Goal: Task Accomplishment & Management: Use online tool/utility

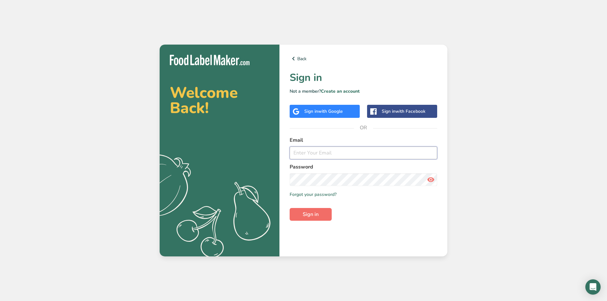
type input "[PERSON_NAME][EMAIL_ADDRESS][PERSON_NAME][DOMAIN_NAME]"
click at [300, 216] on button "Sign in" at bounding box center [311, 214] width 42 height 13
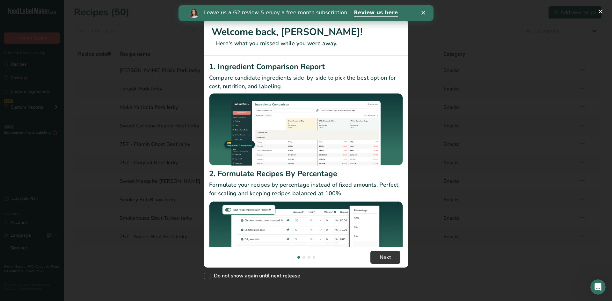
click at [425, 14] on icon "Close" at bounding box center [424, 13] width 4 height 4
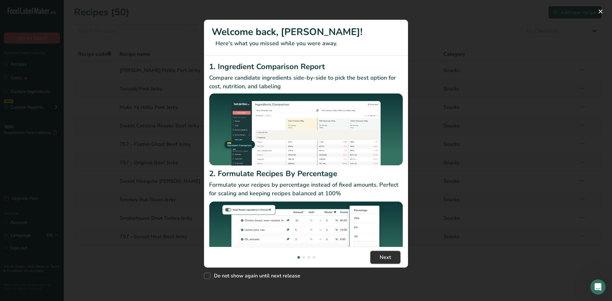
click at [390, 257] on span "Next" at bounding box center [385, 258] width 11 height 8
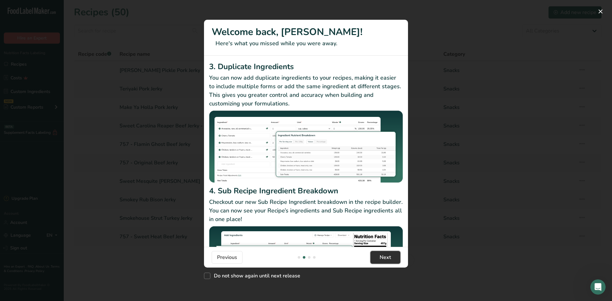
click at [390, 257] on span "Next" at bounding box center [385, 258] width 11 height 8
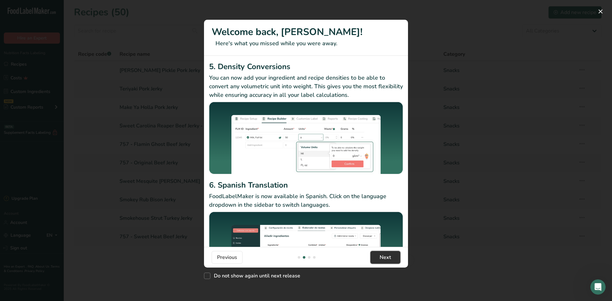
click at [390, 257] on span "Next" at bounding box center [385, 258] width 11 height 8
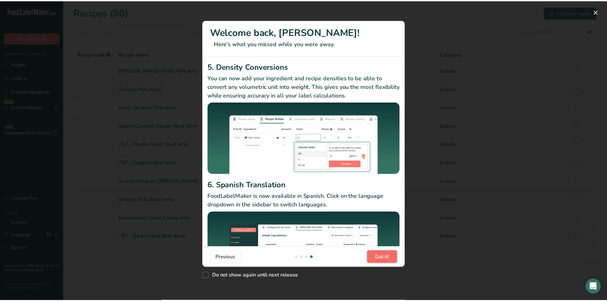
scroll to position [0, 612]
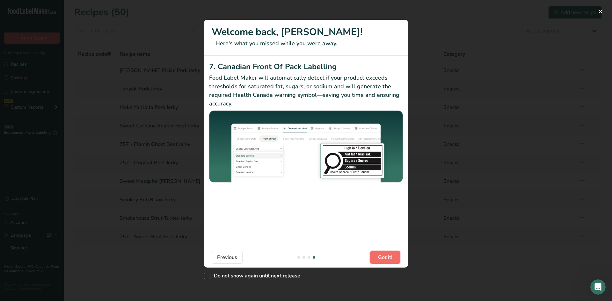
click at [390, 257] on span "Got it!" at bounding box center [385, 258] width 14 height 8
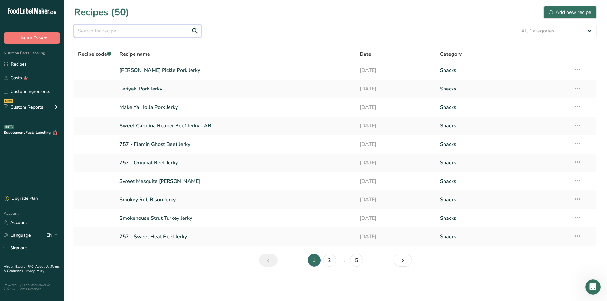
click at [137, 32] on input "text" at bounding box center [138, 31] width 128 height 13
type input "sea salt"
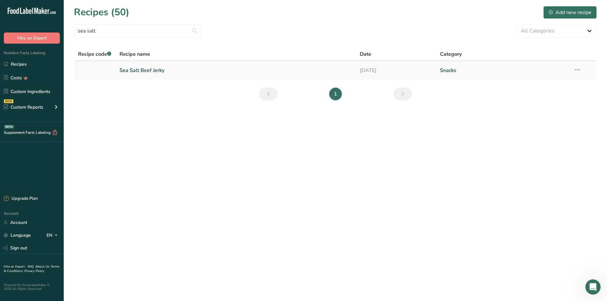
click at [131, 71] on link "Sea Salt Beef Jerky" at bounding box center [236, 70] width 233 height 13
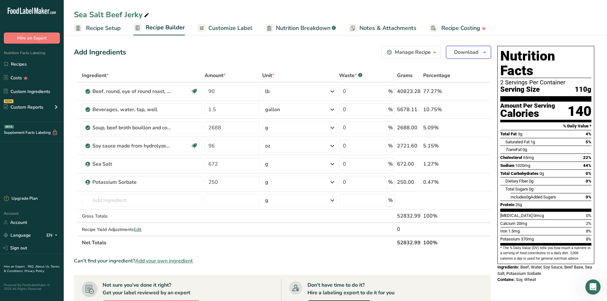
click at [474, 52] on span "Download" at bounding box center [466, 52] width 24 height 8
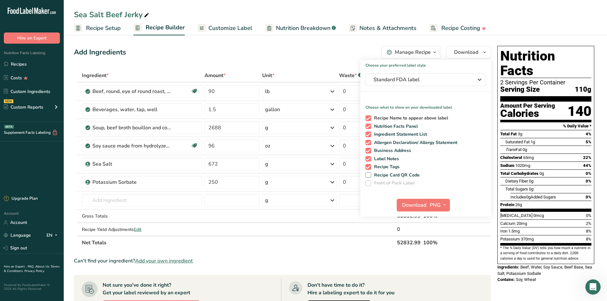
click at [372, 116] on span "Recipe Name to appear above label" at bounding box center [410, 118] width 77 height 6
click at [370, 116] on input "Recipe Name to appear above label" at bounding box center [368, 118] width 4 height 4
checkbox input "false"
click at [372, 133] on span "Ingredient Statement List" at bounding box center [400, 135] width 56 height 6
click at [370, 133] on input "Ingredient Statement List" at bounding box center [368, 134] width 4 height 4
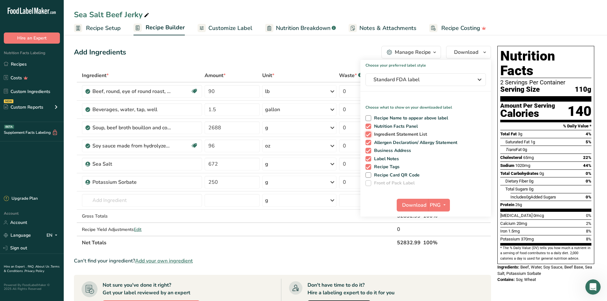
checkbox input "false"
click at [370, 142] on span at bounding box center [369, 143] width 6 height 6
click at [370, 142] on input "Allergen Declaration/ Allergy Statement" at bounding box center [368, 143] width 4 height 4
checkbox input "false"
click at [369, 150] on span at bounding box center [369, 151] width 6 height 6
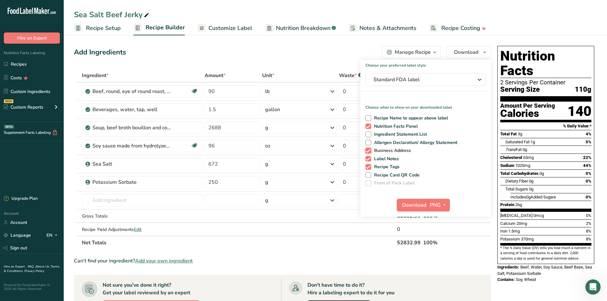
click at [369, 150] on input "Business Address" at bounding box center [368, 151] width 4 height 4
checkbox input "false"
click at [368, 158] on span at bounding box center [369, 159] width 6 height 6
click at [368, 158] on input "Label Notes" at bounding box center [368, 159] width 4 height 4
checkbox input "false"
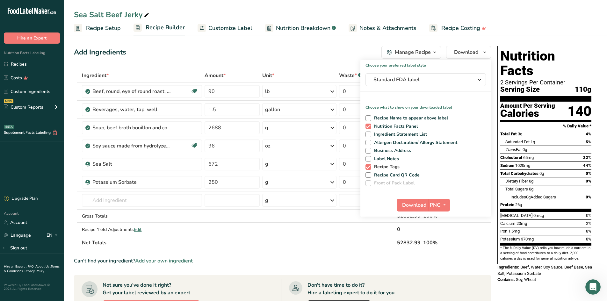
click at [371, 168] on span at bounding box center [369, 167] width 6 height 6
click at [370, 168] on input "Recipe Tags" at bounding box center [368, 167] width 4 height 4
checkbox input "false"
click at [410, 208] on span "Download" at bounding box center [414, 206] width 24 height 8
drag, startPoint x: 521, startPoint y: 252, endPoint x: 581, endPoint y: 254, distance: 59.7
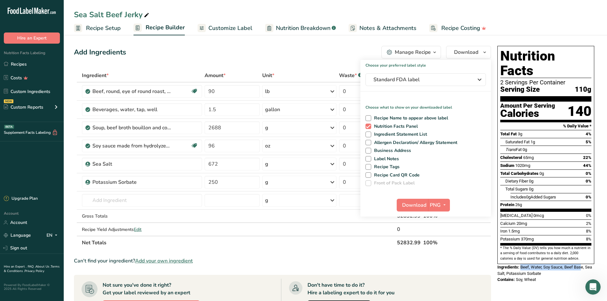
click at [581, 265] on span "Beef, Water, Soy Sauce, Beef Base, Sea Salt, Potassium Sorbate" at bounding box center [545, 270] width 95 height 11
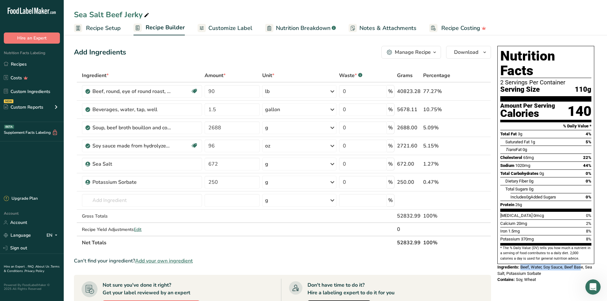
click at [548, 265] on span "Beef, Water, Soy Sauce, Beef Base, Sea Salt, Potassium Sorbate" at bounding box center [545, 270] width 95 height 11
click at [228, 95] on input "90" at bounding box center [232, 91] width 55 height 13
drag, startPoint x: 220, startPoint y: 92, endPoint x: 207, endPoint y: 93, distance: 13.1
click at [210, 93] on input "90" at bounding box center [232, 91] width 55 height 13
type input "50"
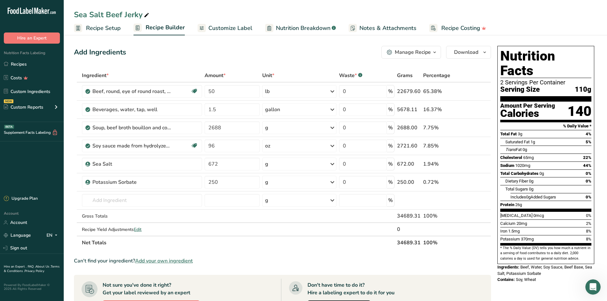
click at [225, 55] on div "Add Ingredients Manage Recipe Delete Recipe Duplicate Recipe Scale Recipe Save …" at bounding box center [282, 52] width 417 height 13
click at [283, 107] on div "gallon" at bounding box center [299, 109] width 74 height 13
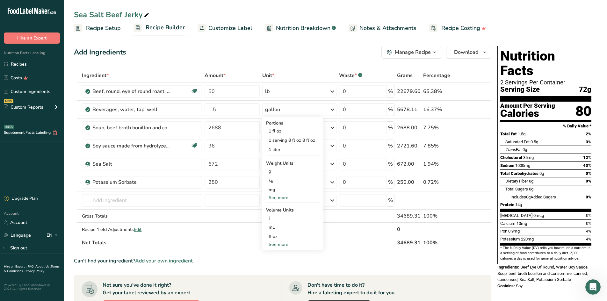
click at [158, 58] on div "Add Ingredients Manage Recipe Delete Recipe Duplicate Recipe Scale Recipe Save …" at bounding box center [282, 52] width 417 height 13
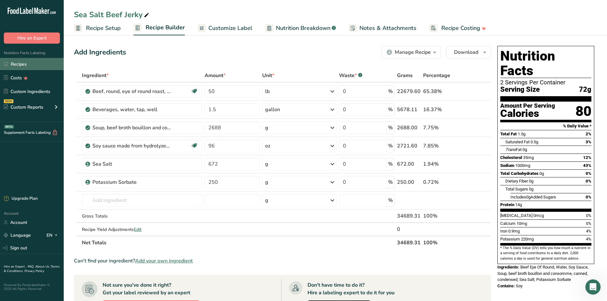
click at [24, 63] on link "Recipes" at bounding box center [32, 64] width 64 height 12
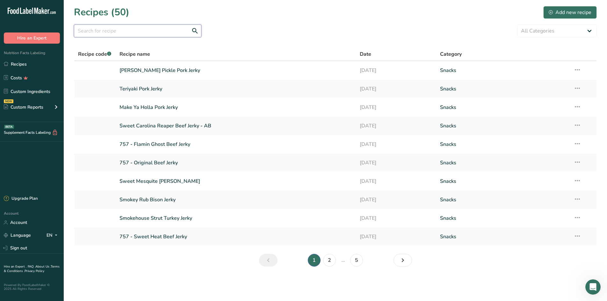
click at [158, 32] on input "text" at bounding box center [138, 31] width 128 height 13
type input "bourbon"
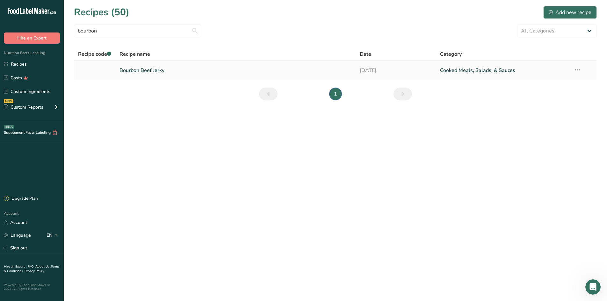
click at [160, 68] on link "Bourbon Beef Jerky" at bounding box center [236, 70] width 233 height 13
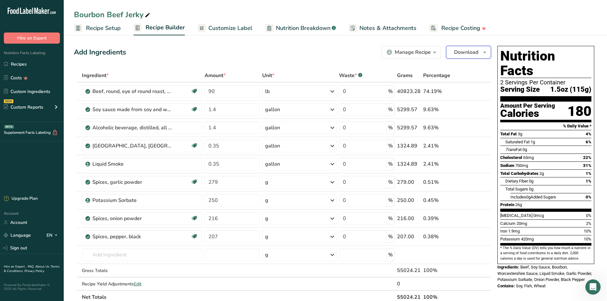
click at [470, 56] on span "Download" at bounding box center [466, 52] width 24 height 8
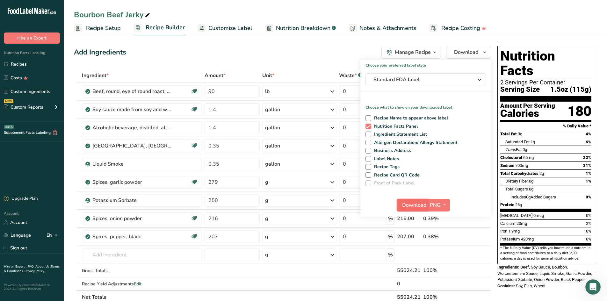
click at [415, 204] on span "Download" at bounding box center [414, 206] width 24 height 8
click at [390, 10] on div "Bourbon Beef Jerky" at bounding box center [336, 14] width 544 height 11
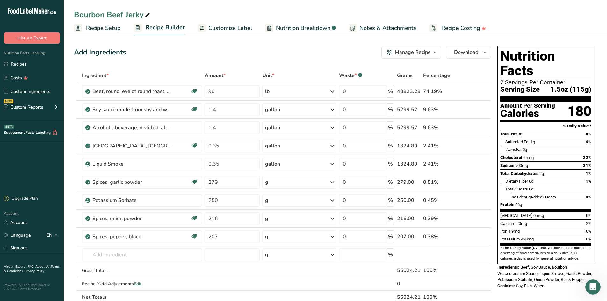
click at [212, 27] on span "Customize Label" at bounding box center [231, 28] width 44 height 9
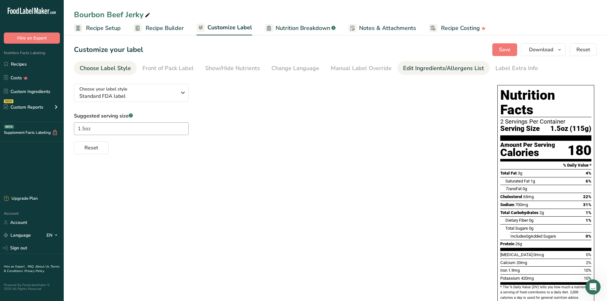
click at [412, 70] on div "Edit Ingredients/Allergens List" at bounding box center [443, 68] width 81 height 9
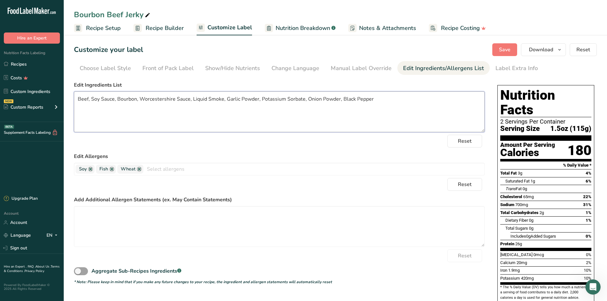
drag, startPoint x: 380, startPoint y: 102, endPoint x: 77, endPoint y: 109, distance: 302.7
click at [77, 109] on textarea "Beef, Soy Sauce, Bourbon, Worcestershire Sauce, Liquid Smoke, Garlic Powder, Po…" at bounding box center [279, 112] width 411 height 41
click at [102, 28] on span "Recipe Setup" at bounding box center [103, 28] width 35 height 9
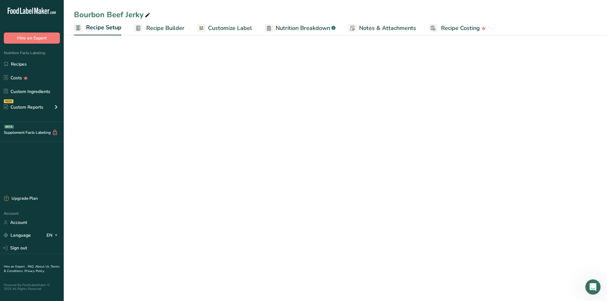
click at [102, 28] on span "Recipe Setup" at bounding box center [103, 27] width 35 height 9
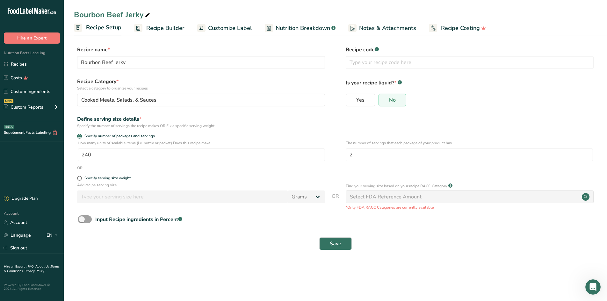
click at [170, 23] on link "Recipe Builder" at bounding box center [159, 28] width 50 height 14
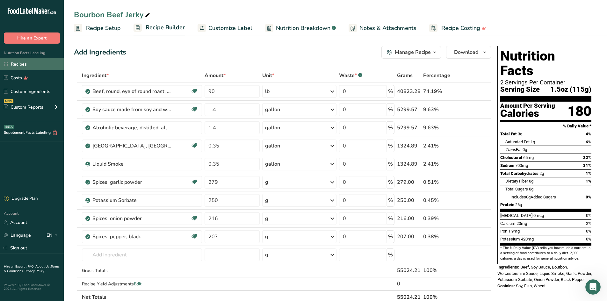
click at [11, 62] on link "Recipes" at bounding box center [32, 64] width 64 height 12
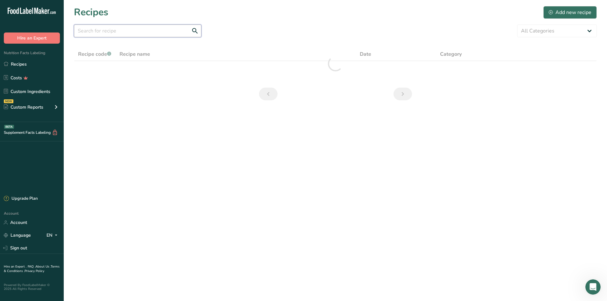
click at [130, 32] on input "text" at bounding box center [138, 31] width 128 height 13
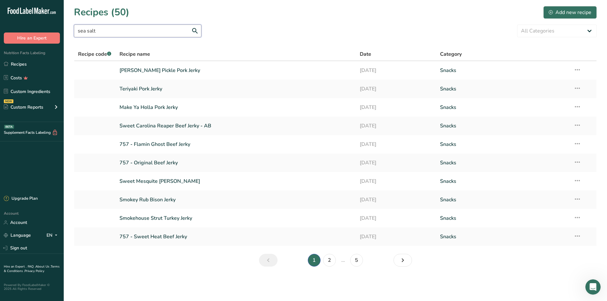
type input "sea salt"
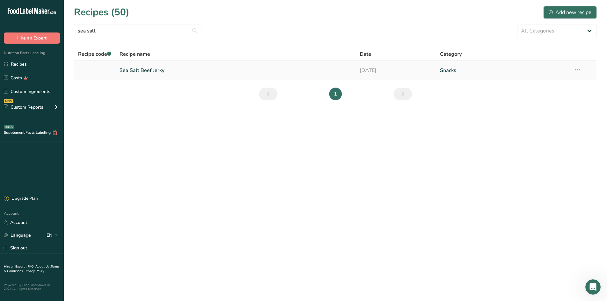
click at [147, 73] on link "Sea Salt Beef Jerky" at bounding box center [236, 70] width 233 height 13
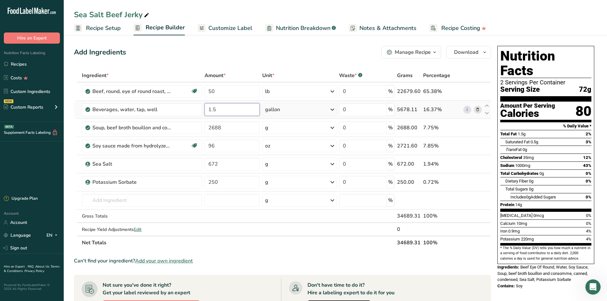
click at [234, 108] on input "1.5" at bounding box center [232, 109] width 55 height 13
type input "1.14"
click at [205, 49] on div "Add Ingredients Manage Recipe Delete Recipe Duplicate Recipe Scale Recipe Save …" at bounding box center [282, 52] width 417 height 13
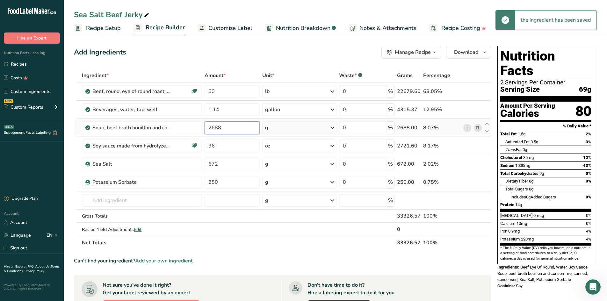
drag, startPoint x: 223, startPoint y: 129, endPoint x: 203, endPoint y: 129, distance: 20.1
click at [203, 129] on tr "Soup, beef broth bouillon and consomme, canned, condensed 2688 g Portions 0.5 c…" at bounding box center [282, 128] width 417 height 18
type input "900"
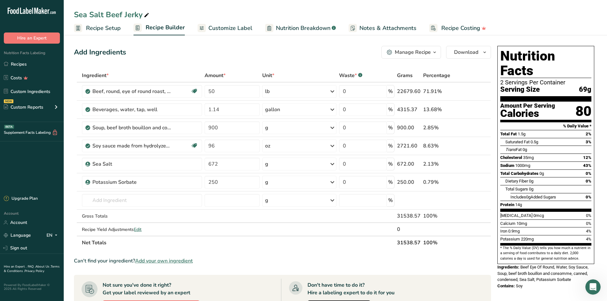
click at [246, 53] on div "Add Ingredients Manage Recipe Delete Recipe Duplicate Recipe Scale Recipe Save …" at bounding box center [282, 52] width 417 height 13
click at [477, 147] on icon at bounding box center [478, 146] width 4 height 7
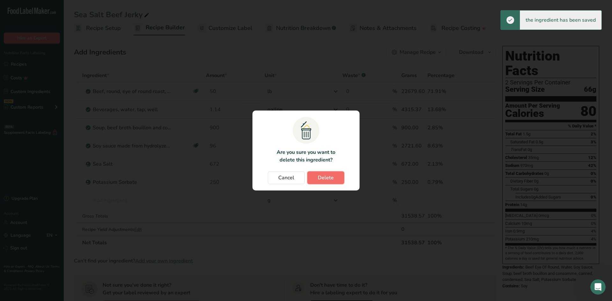
click at [328, 177] on span "Delete" at bounding box center [326, 178] width 16 height 8
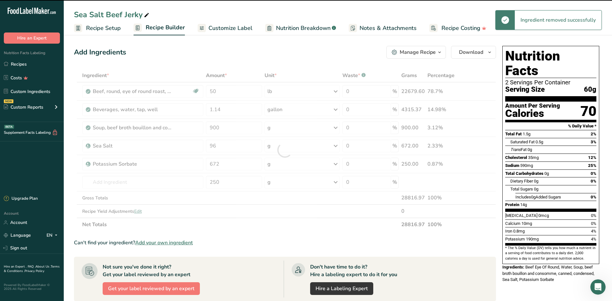
type input "672"
type input "250"
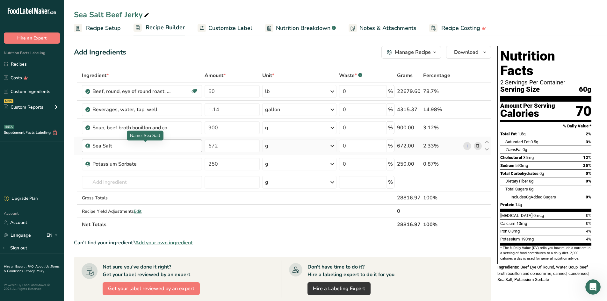
click at [118, 145] on div "Sea Salt" at bounding box center [132, 146] width 80 height 8
drag, startPoint x: 219, startPoint y: 143, endPoint x: 208, endPoint y: 144, distance: 10.9
click at [208, 144] on input "672" at bounding box center [232, 146] width 55 height 13
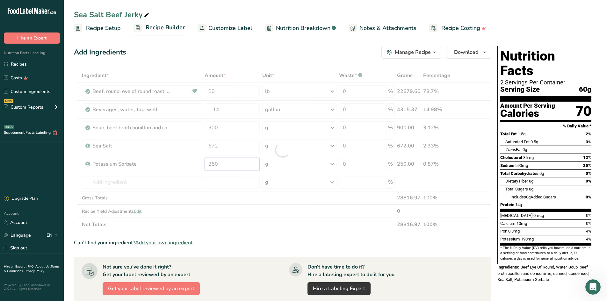
drag, startPoint x: 233, startPoint y: 167, endPoint x: 181, endPoint y: 167, distance: 51.7
click at [180, 167] on div "Ingredient * Amount * Unit * Waste * .a-a{fill:#347362;}.b-a{fill:#fff;} Grams …" at bounding box center [282, 150] width 417 height 163
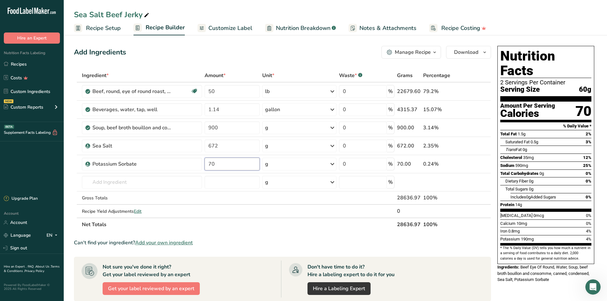
type input "70"
click at [210, 47] on div "Add Ingredients Manage Recipe Delete Recipe Duplicate Recipe Scale Recipe Save …" at bounding box center [282, 52] width 417 height 13
click at [214, 48] on div "Add Ingredients Manage Recipe Delete Recipe Duplicate Recipe Scale Recipe Save …" at bounding box center [282, 52] width 417 height 13
drag, startPoint x: 225, startPoint y: 146, endPoint x: 199, endPoint y: 148, distance: 26.2
click at [201, 148] on tr "Sea Salt 672 g Weight Units g kg mg See more Volume Units l Volume units requir…" at bounding box center [282, 146] width 417 height 18
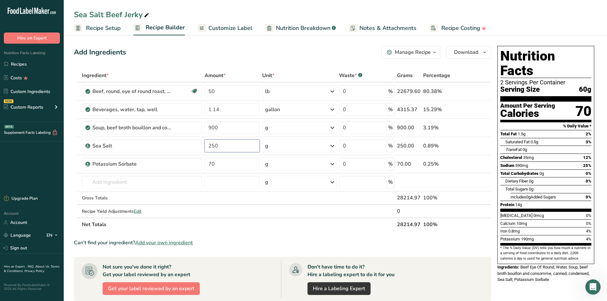
type input "250"
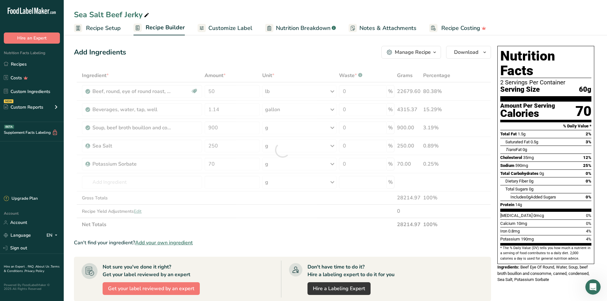
click at [228, 43] on div "Add Ingredients Manage Recipe Delete Recipe Duplicate Recipe Scale Recipe Save …" at bounding box center [284, 250] width 421 height 414
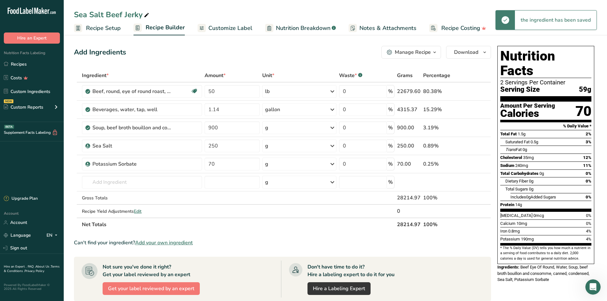
click at [217, 27] on span "Customize Label" at bounding box center [231, 28] width 44 height 9
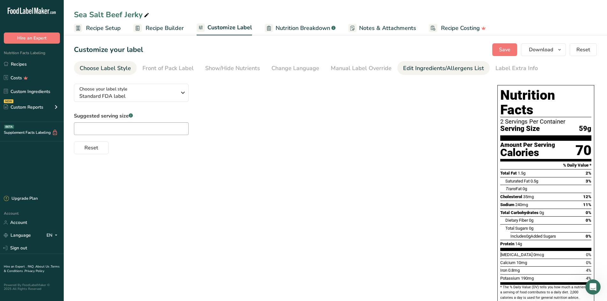
click at [405, 72] on div "Edit Ingredients/Allergens List" at bounding box center [443, 68] width 81 height 9
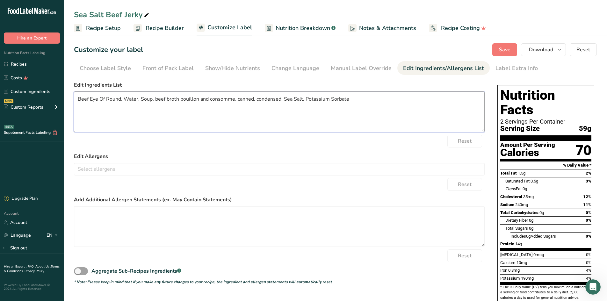
click at [120, 98] on textarea "Beef Eye Of Round, Water, Soup, beef broth bouillon and consomme, canned, conde…" at bounding box center [279, 112] width 411 height 41
drag, startPoint x: 120, startPoint y: 98, endPoint x: 58, endPoint y: 99, distance: 61.9
click at [58, 99] on div ".a-20{fill:#fff;} Hire an Expert Nutrition Facts Labeling Recipes Costs Custom …" at bounding box center [303, 169] width 607 height 339
drag, startPoint x: 124, startPoint y: 100, endPoint x: 134, endPoint y: 100, distance: 9.6
click at [134, 100] on textarea "Sliced Beef, Water, Soup, beef broth bouillon and consomme, canned, condensed, …" at bounding box center [279, 112] width 411 height 41
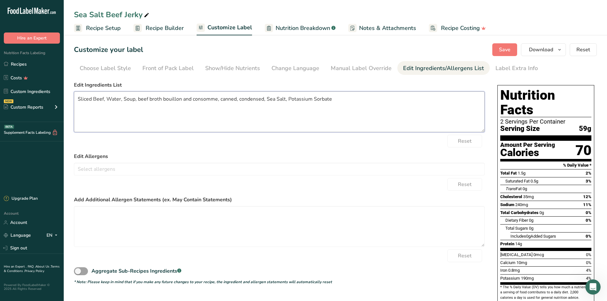
drag, startPoint x: 123, startPoint y: 99, endPoint x: 262, endPoint y: 99, distance: 139.7
click at [262, 99] on textarea "Sliced Beef, Water, Soup, beef broth bouillon and consomme, canned, condensed, …" at bounding box center [279, 112] width 411 height 41
click at [159, 98] on textarea "Sliced Beef, Water, Beef Base, Sea Salt, Potassium Sorbate" at bounding box center [279, 112] width 411 height 41
click at [177, 109] on textarea "Sliced Beef, Water, Beef Base, Sea Salt, Potassium Sorbate" at bounding box center [279, 112] width 411 height 41
type textarea "Sliced Beef, Water, Beef Base, Sea Salt, Potassium Sorbate"
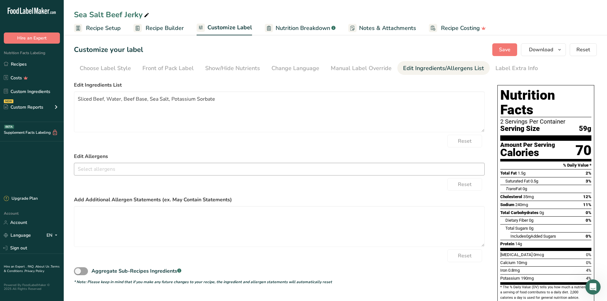
click at [134, 172] on input "text" at bounding box center [279, 169] width 410 height 10
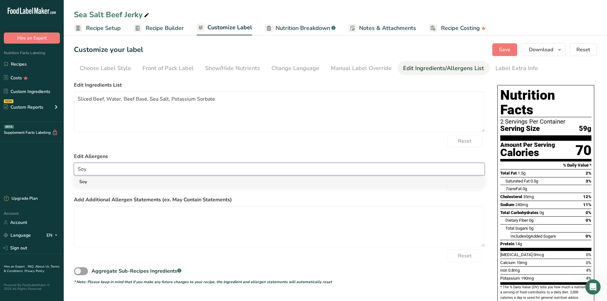
type input "Soy"
click at [138, 183] on link "Soy" at bounding box center [279, 182] width 410 height 11
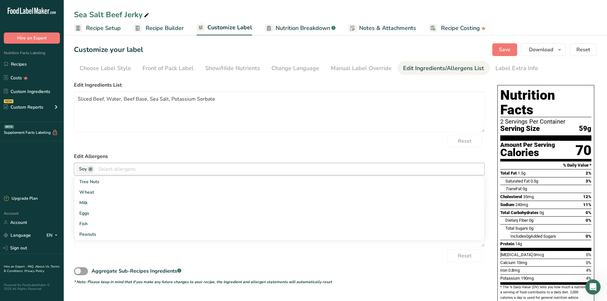
click at [443, 46] on div "Customize your label Save Download Choose what to show on your downloaded label…" at bounding box center [335, 49] width 523 height 13
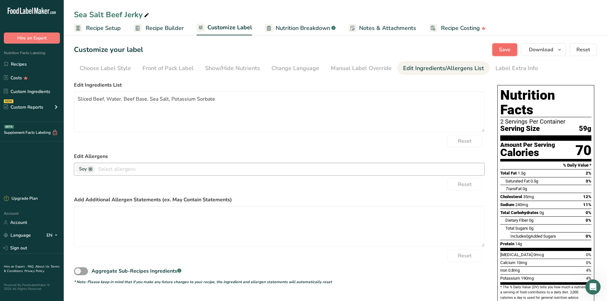
click at [509, 48] on span "Save" at bounding box center [504, 50] width 11 height 8
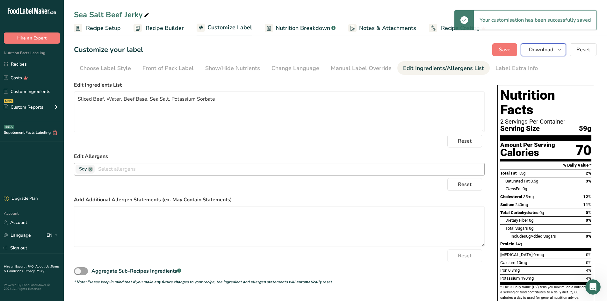
click at [541, 50] on span "Download" at bounding box center [541, 50] width 24 height 8
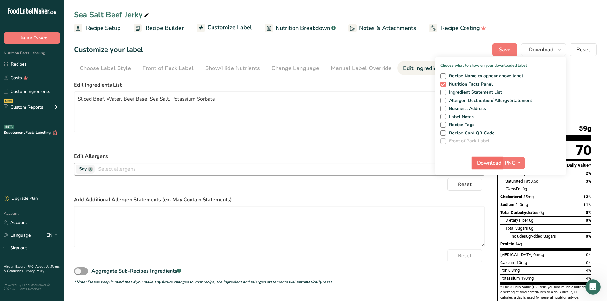
click at [486, 165] on span "Download" at bounding box center [489, 163] width 24 height 8
click at [416, 45] on div "Customize your label Save Download Choose what to show on your downloaded label…" at bounding box center [335, 49] width 523 height 13
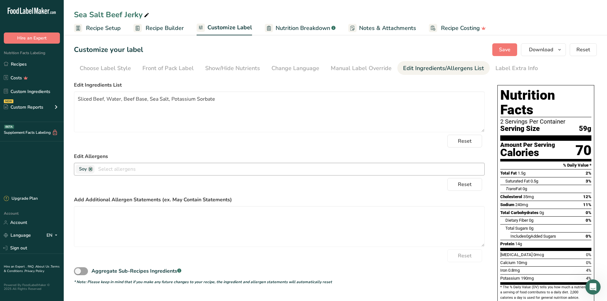
click at [96, 28] on span "Recipe Setup" at bounding box center [103, 28] width 35 height 9
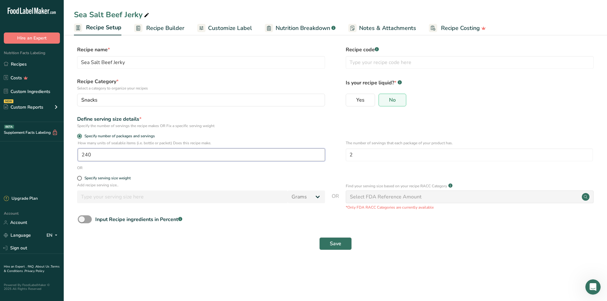
drag, startPoint x: 106, startPoint y: 154, endPoint x: 63, endPoint y: 154, distance: 42.7
click at [63, 154] on div ".a-20{fill:#fff;} Hire an Expert Nutrition Facts Labeling Recipes Costs Custom …" at bounding box center [303, 150] width 607 height 301
click at [93, 160] on input "240" at bounding box center [201, 155] width 247 height 13
drag, startPoint x: 93, startPoint y: 158, endPoint x: 56, endPoint y: 158, distance: 37.3
click at [56, 158] on div ".a-20{fill:#fff;} Hire an Expert Nutrition Facts Labeling Recipes Costs Custom …" at bounding box center [303, 150] width 607 height 301
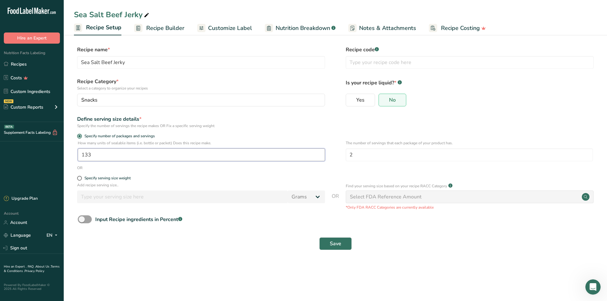
type input "133"
click at [219, 73] on form "Recipe name * Sea Salt Beef Jerky Recipe code .a-a{fill:#347362;}.b-a{fill:#fff…" at bounding box center [335, 150] width 523 height 208
click at [156, 28] on span "Recipe Builder" at bounding box center [165, 28] width 38 height 9
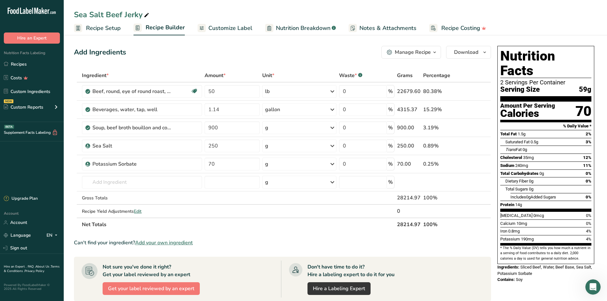
click at [97, 29] on span "Recipe Setup" at bounding box center [103, 28] width 35 height 9
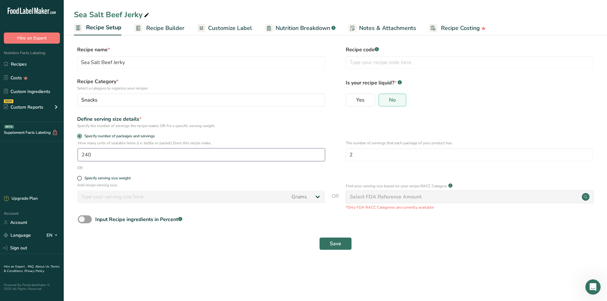
drag, startPoint x: 102, startPoint y: 156, endPoint x: 53, endPoint y: 144, distance: 50.5
click at [53, 144] on div ".a-20{fill:#fff;} Hire an Expert Nutrition Facts Labeling Recipes Costs Custom …" at bounding box center [303, 150] width 607 height 301
type input "133"
click at [341, 242] on span "Save" at bounding box center [335, 244] width 11 height 8
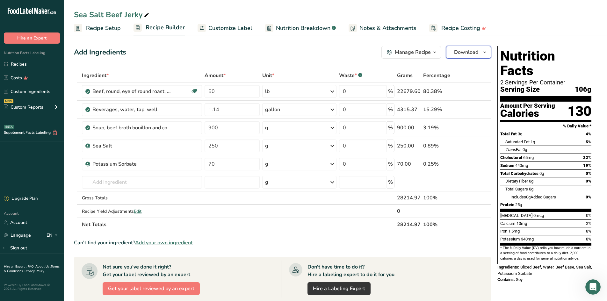
click at [458, 52] on span "Download" at bounding box center [466, 52] width 24 height 8
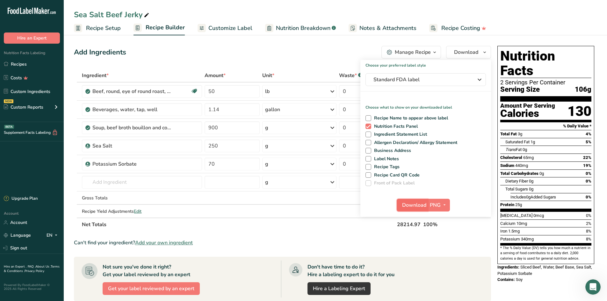
click at [403, 203] on span "Download" at bounding box center [414, 206] width 24 height 8
click at [551, 21] on ul "Recipe Setup Recipe Builder Customize Label Nutrition Breakdown .a-a{fill:#3473…" at bounding box center [336, 27] width 544 height 15
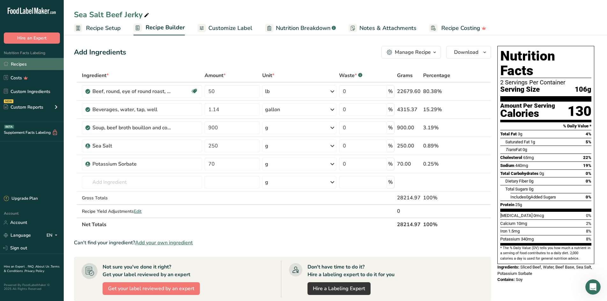
click at [15, 63] on link "Recipes" at bounding box center [32, 64] width 64 height 12
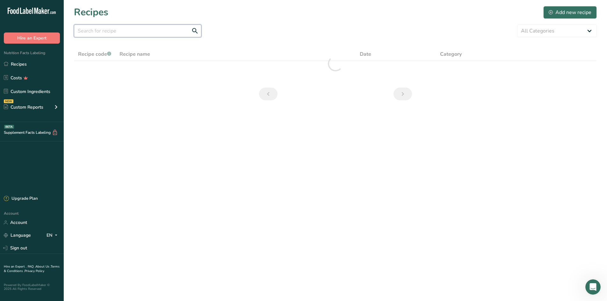
click at [116, 34] on input "text" at bounding box center [138, 31] width 128 height 13
type input "honey"
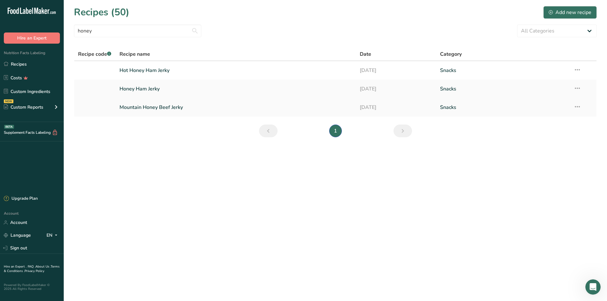
click at [170, 110] on link "Mountain Honey Beef Jerky" at bounding box center [236, 107] width 233 height 13
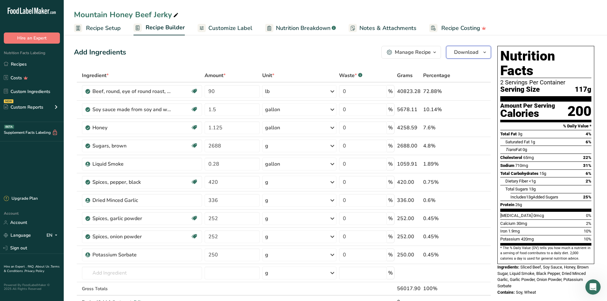
click at [470, 52] on span "Download" at bounding box center [466, 52] width 24 height 8
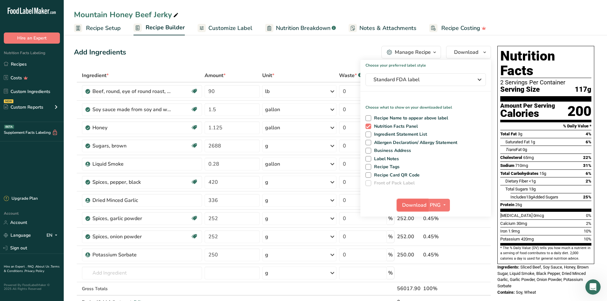
click at [404, 206] on span "Download" at bounding box center [414, 206] width 24 height 8
click at [533, 265] on span "Sliced Beef, Soy Sauce, Honey, Brown Sugar, Liquid Smoke, Black Pepper, Dried M…" at bounding box center [543, 277] width 91 height 24
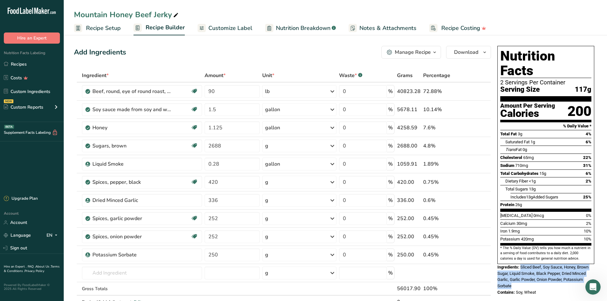
drag, startPoint x: 521, startPoint y: 253, endPoint x: 534, endPoint y: 269, distance: 20.8
click at [534, 269] on div "Ingredients: Sliced Beef, Soy Sauce, Honey, Brown Sugar, Liquid Smoke, Black Pe…" at bounding box center [546, 276] width 97 height 25
copy span "Sliced Beef, Soy Sauce, Honey, Brown Sugar, Liquid Smoke, Black Pepper, Dried M…"
